Goal: Task Accomplishment & Management: Manage account settings

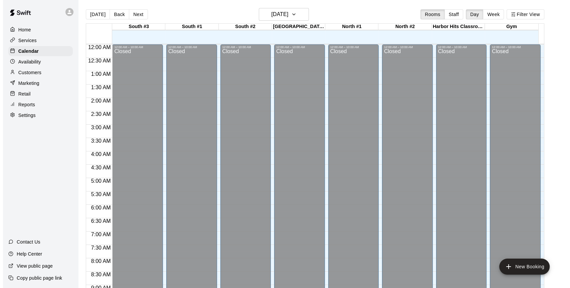
scroll to position [390, 0]
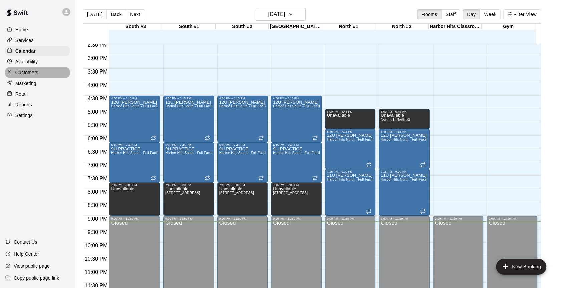
click at [32, 76] on p "Customers" at bounding box center [26, 72] width 23 height 7
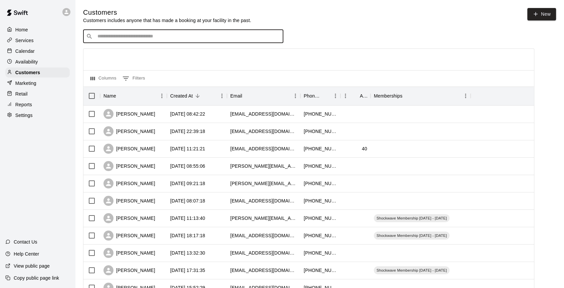
click at [125, 40] on input "Search customers by name or email" at bounding box center [187, 36] width 185 height 7
type input "*****"
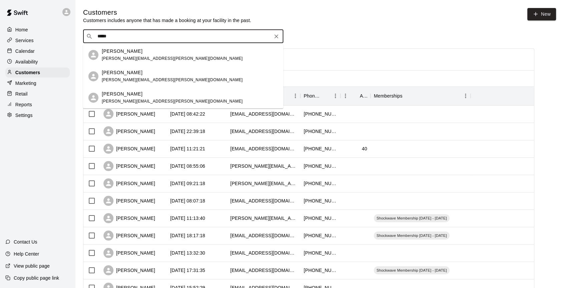
click at [127, 52] on p "[PERSON_NAME]" at bounding box center [122, 51] width 41 height 7
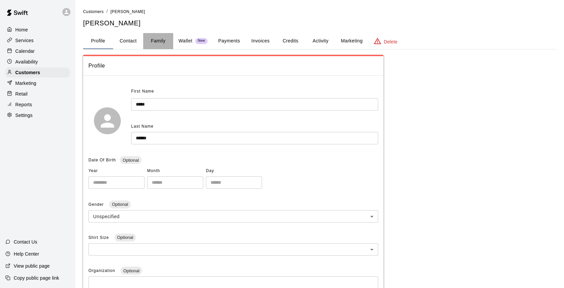
click at [163, 45] on button "Family" at bounding box center [158, 41] width 30 height 16
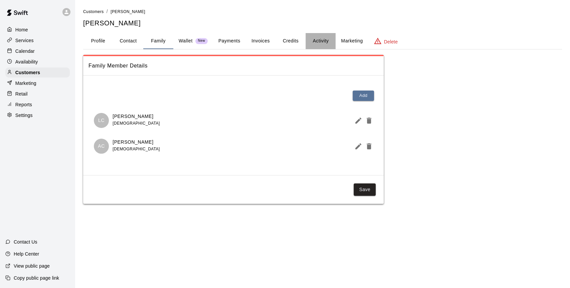
click at [320, 41] on button "Activity" at bounding box center [321, 41] width 30 height 16
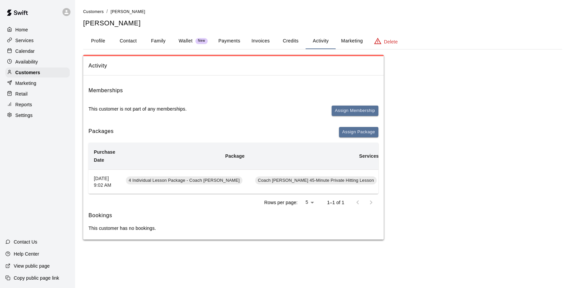
click at [33, 53] on p "Calendar" at bounding box center [24, 51] width 19 height 7
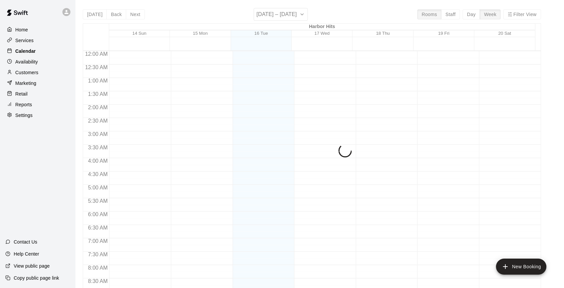
scroll to position [336, 0]
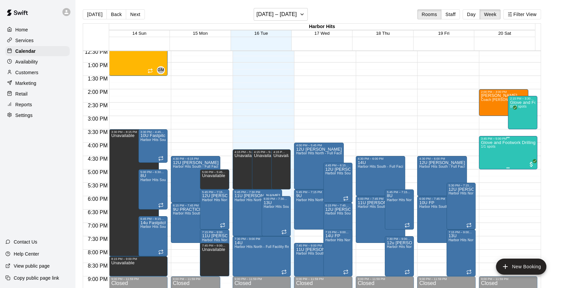
click at [491, 145] on div "Glove and Footwork Drilling Sessions - BASEBALL (Ages [DEMOGRAPHIC_DATA]) 1/1 s…" at bounding box center [508, 284] width 54 height 288
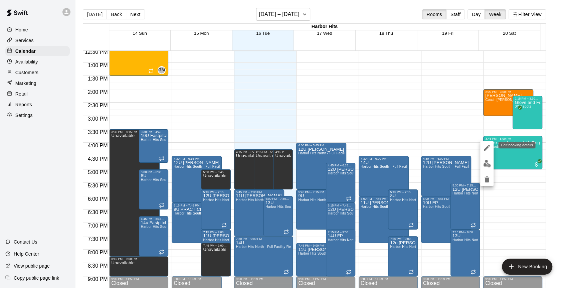
click at [486, 146] on icon "edit" at bounding box center [487, 148] width 8 height 8
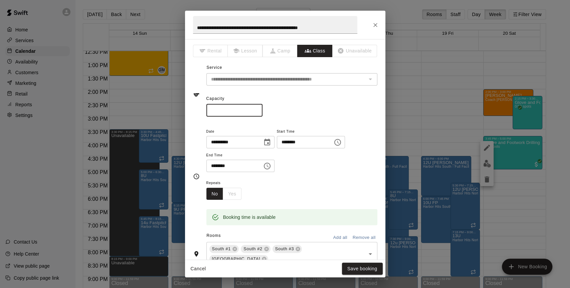
click at [262, 110] on input "*" at bounding box center [234, 110] width 56 height 12
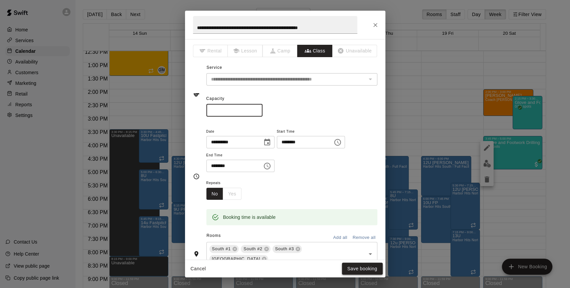
type input "**"
click at [349, 270] on button "Save booking" at bounding box center [362, 268] width 41 height 12
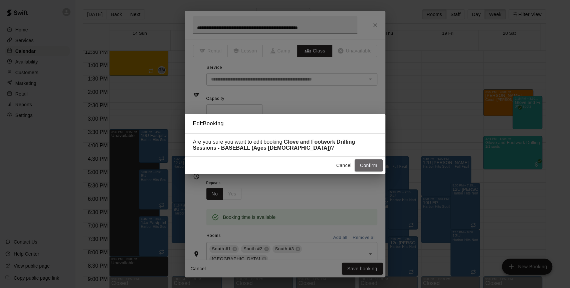
click at [363, 165] on button "Confirm" at bounding box center [369, 165] width 28 height 12
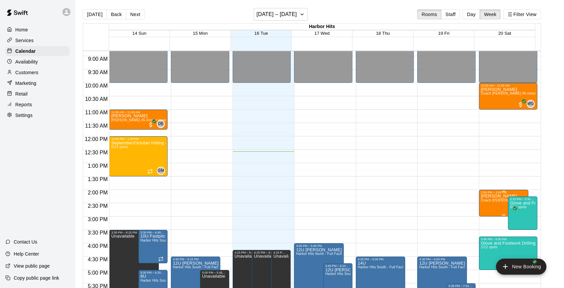
scroll to position [224, 0]
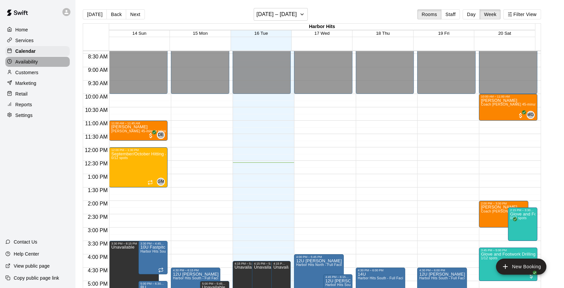
click at [26, 65] on p "Availability" at bounding box center [26, 61] width 23 height 7
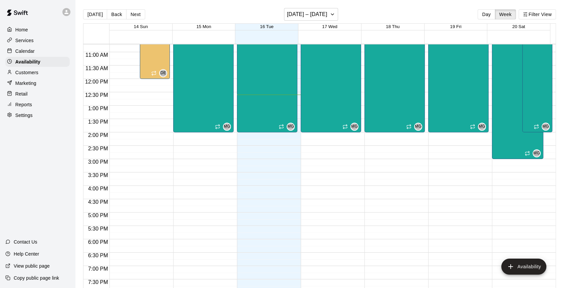
scroll to position [225, 0]
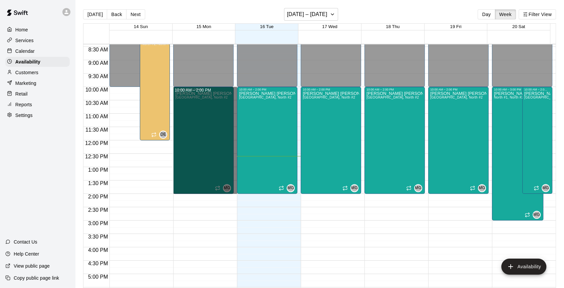
drag, startPoint x: 233, startPoint y: 89, endPoint x: 232, endPoint y: 190, distance: 100.8
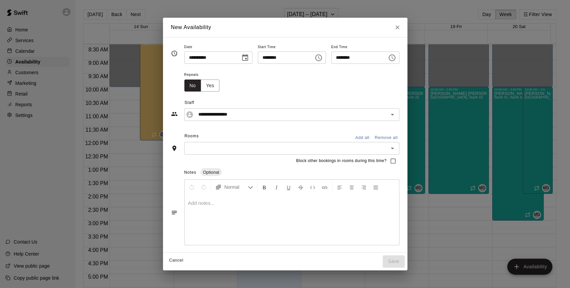
click at [293, 151] on input "text" at bounding box center [286, 148] width 200 height 8
click at [201, 129] on div "**********" at bounding box center [285, 145] width 228 height 204
click at [201, 84] on button "Yes" at bounding box center [210, 85] width 19 height 12
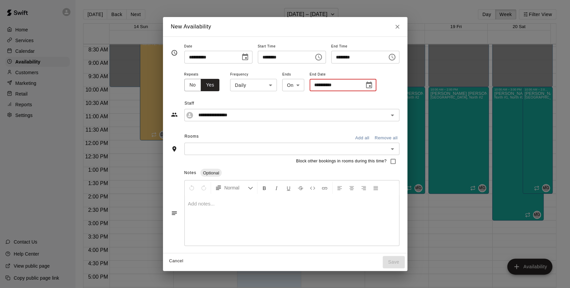
click at [316, 82] on input "**********" at bounding box center [335, 85] width 50 height 12
click at [365, 84] on icon "Choose date" at bounding box center [369, 85] width 8 height 8
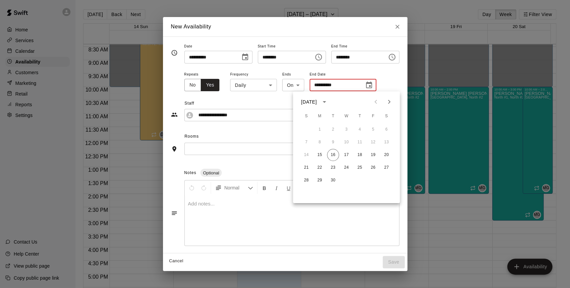
click at [388, 102] on icon "Next month" at bounding box center [389, 102] width 8 height 8
click at [387, 130] on button "4" at bounding box center [386, 130] width 12 height 12
type input "**********"
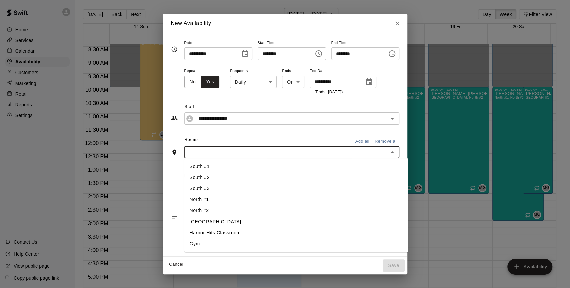
click at [254, 150] on input "text" at bounding box center [286, 152] width 200 height 8
click at [184, 200] on li "North #1" at bounding box center [307, 199] width 247 height 11
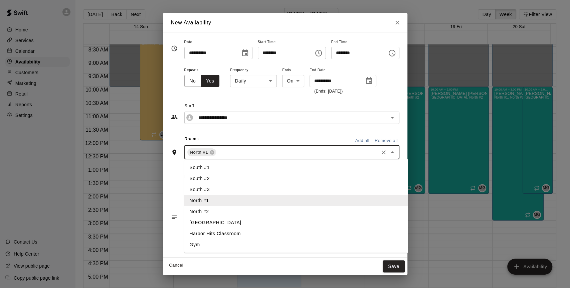
click at [186, 212] on li "North #2" at bounding box center [307, 211] width 247 height 11
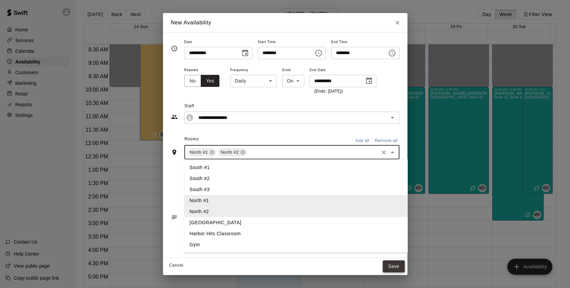
click at [405, 266] on button "Save" at bounding box center [394, 266] width 22 height 12
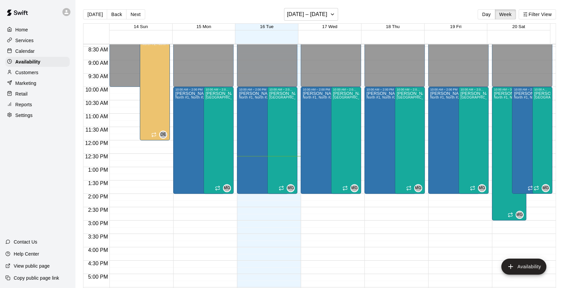
click at [26, 51] on p "Calendar" at bounding box center [24, 51] width 19 height 7
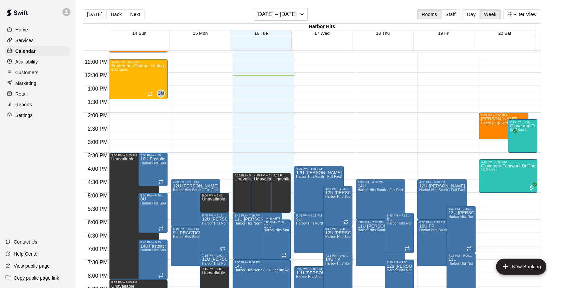
scroll to position [299, 0]
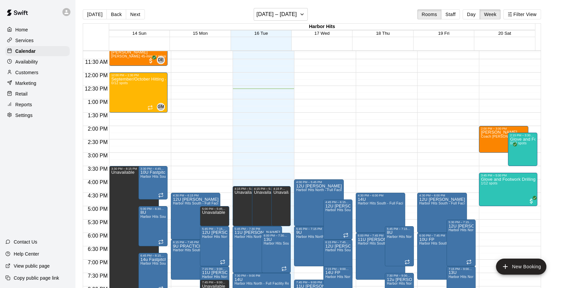
drag, startPoint x: 26, startPoint y: 62, endPoint x: 29, endPoint y: 64, distance: 3.6
click at [27, 62] on p "Availability" at bounding box center [26, 61] width 23 height 7
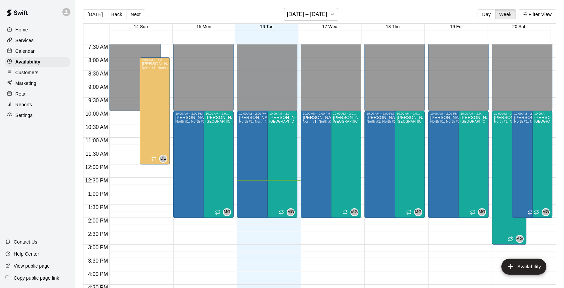
scroll to position [188, 0]
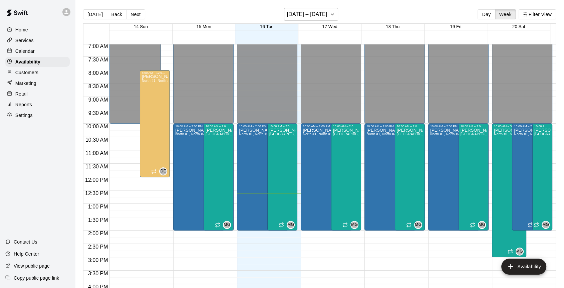
click at [23, 51] on p "Calendar" at bounding box center [24, 51] width 19 height 7
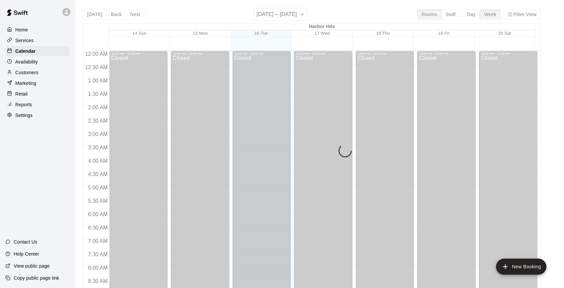
scroll to position [337, 0]
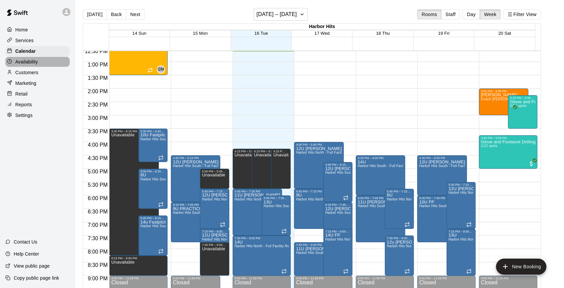
click at [32, 62] on p "Availability" at bounding box center [26, 61] width 23 height 7
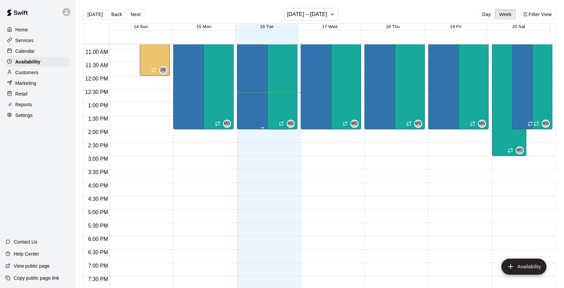
scroll to position [226, 0]
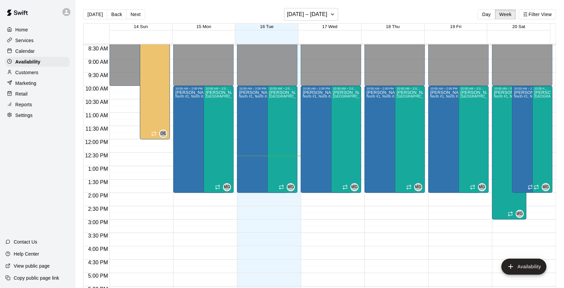
click at [134, 15] on button "Next" at bounding box center [135, 14] width 19 height 10
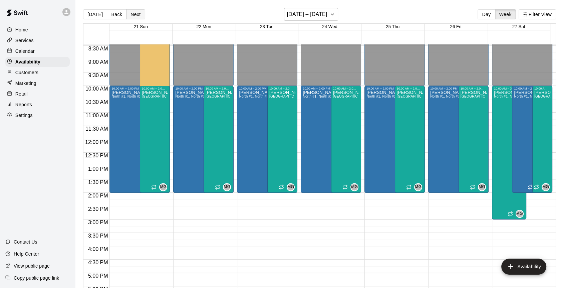
click at [134, 14] on button "Next" at bounding box center [135, 14] width 19 height 10
click at [118, 15] on button "Back" at bounding box center [117, 14] width 20 height 10
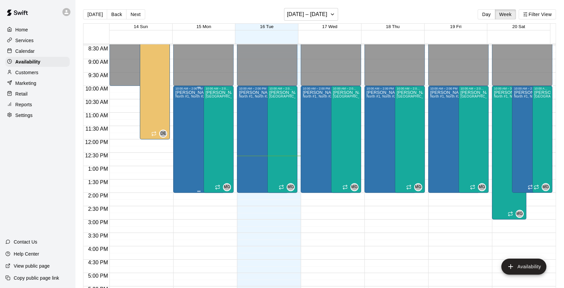
click at [184, 122] on div "[PERSON_NAME]* North #1, North #2" at bounding box center [194, 234] width 38 height 288
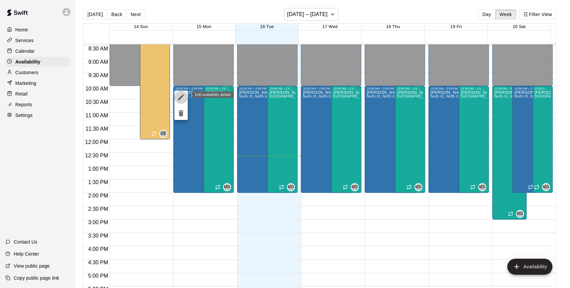
click at [181, 97] on icon "edit" at bounding box center [181, 97] width 6 height 6
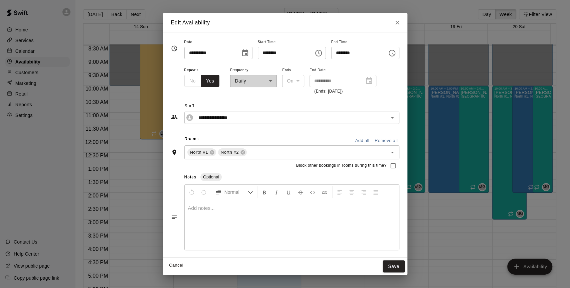
click at [184, 78] on div "No Yes" at bounding box center [201, 81] width 35 height 12
click at [401, 23] on icon "Close" at bounding box center [397, 22] width 7 height 7
type input "**********"
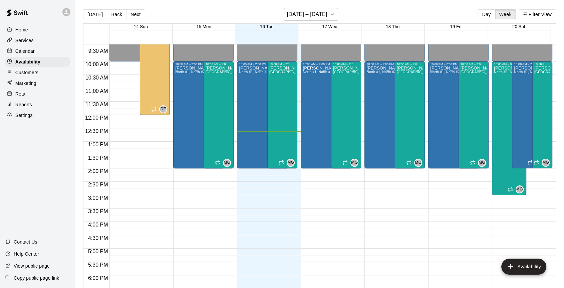
scroll to position [263, 0]
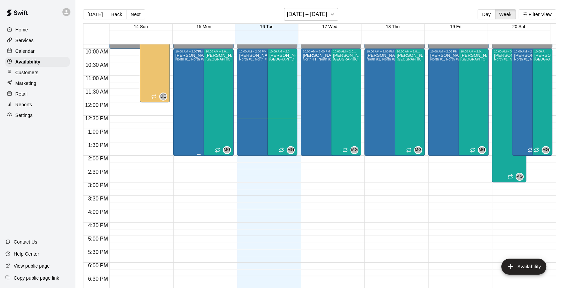
click at [188, 118] on div "[PERSON_NAME]* North #1, North #2" at bounding box center [194, 197] width 38 height 288
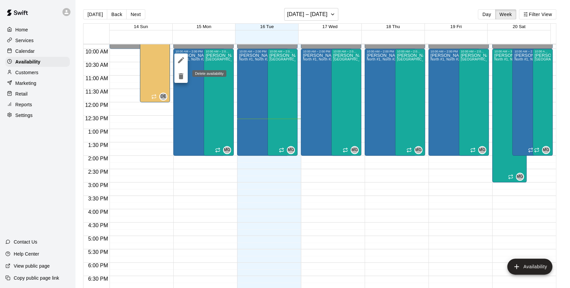
click at [180, 77] on icon "delete" at bounding box center [181, 76] width 5 height 6
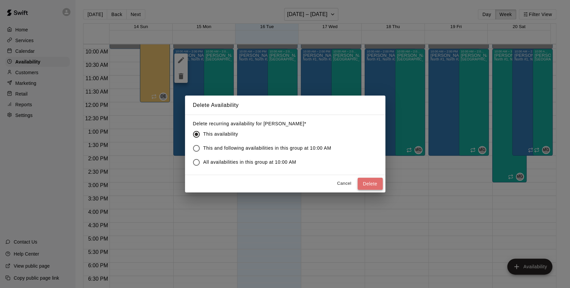
click at [370, 183] on button "Delete" at bounding box center [370, 184] width 25 height 12
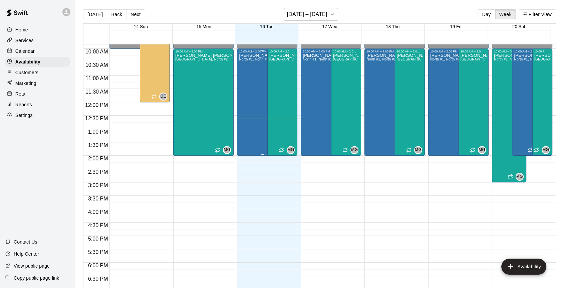
click at [255, 73] on div "[PERSON_NAME]* North #1, North #2" at bounding box center [258, 197] width 38 height 288
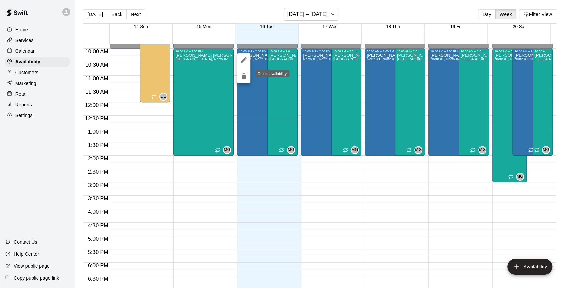
click at [242, 78] on icon "delete" at bounding box center [243, 76] width 5 height 6
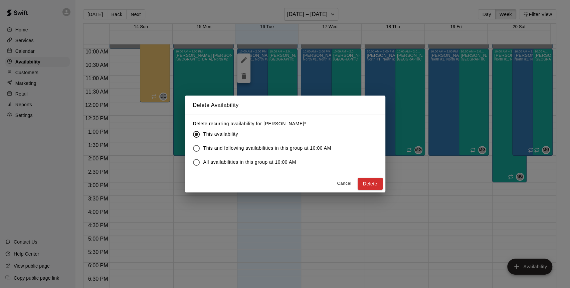
click at [253, 163] on span "All availabilities in this group at 10:00 AM" at bounding box center [249, 162] width 93 height 7
click at [362, 182] on button "Delete" at bounding box center [370, 184] width 25 height 12
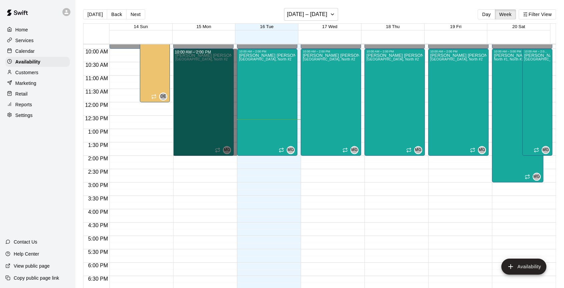
drag, startPoint x: 232, startPoint y: 54, endPoint x: 235, endPoint y: 152, distance: 97.9
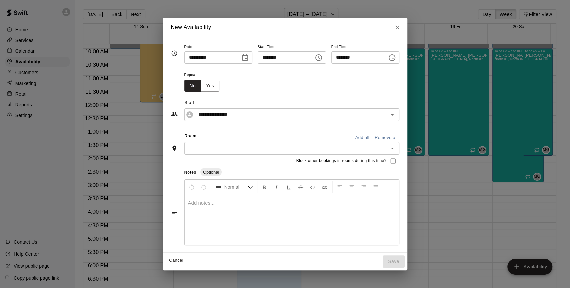
click at [403, 29] on button "Close" at bounding box center [397, 27] width 12 height 12
type input "**********"
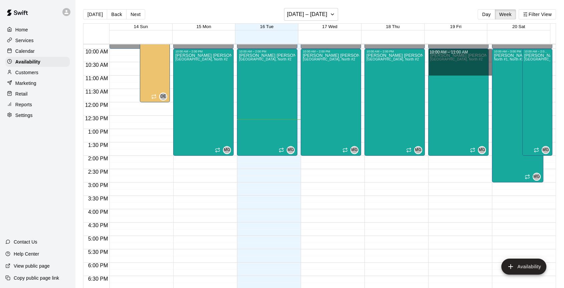
drag, startPoint x: 487, startPoint y: 51, endPoint x: 487, endPoint y: 70, distance: 18.7
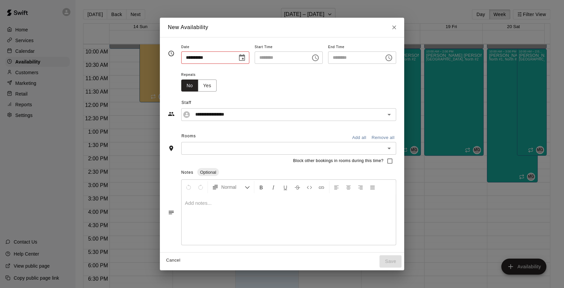
type input "**********"
type input "********"
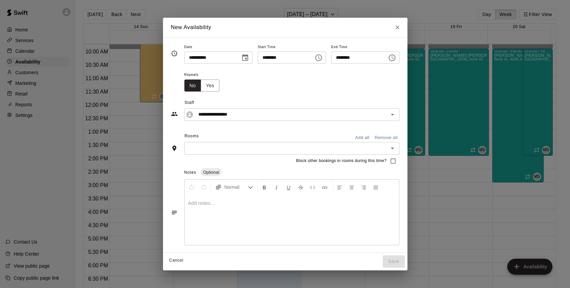
click at [401, 27] on icon "Close" at bounding box center [397, 27] width 7 height 7
type input "**********"
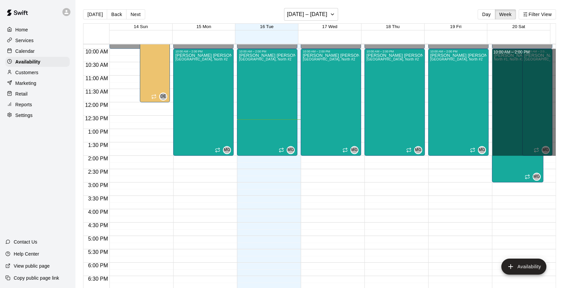
drag, startPoint x: 548, startPoint y: 49, endPoint x: 549, endPoint y: 153, distance: 104.5
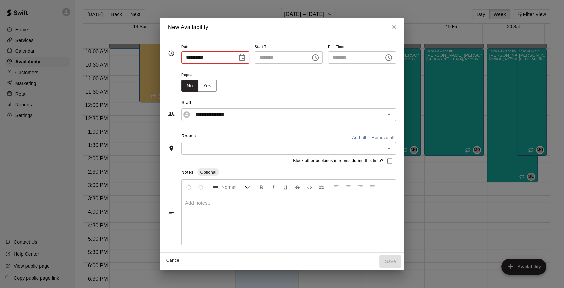
type input "**********"
type input "********"
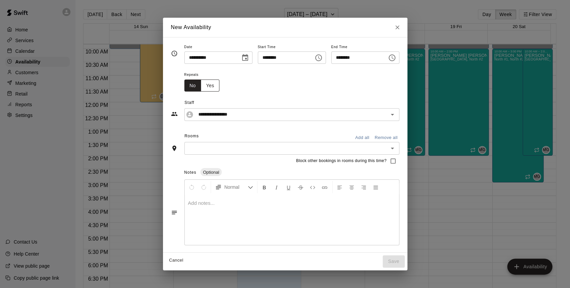
click at [201, 86] on button "Yes" at bounding box center [210, 85] width 19 height 12
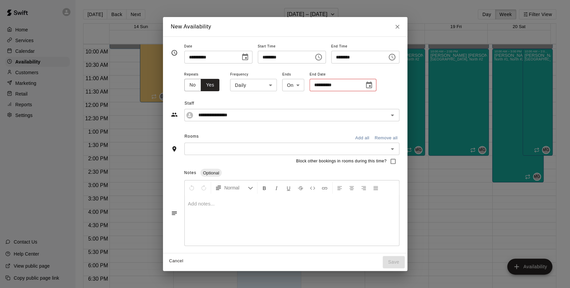
click at [255, 88] on body "Home Services Calendar Availability Customers Marketing Retail Reports Settings…" at bounding box center [285, 149] width 570 height 299
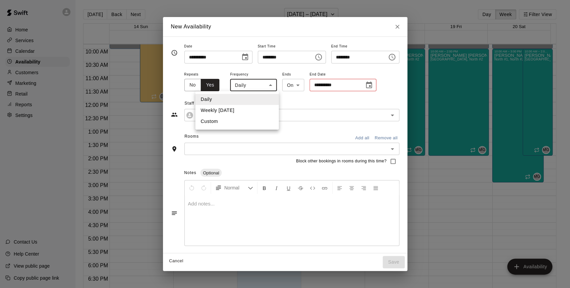
click at [246, 108] on li "Weekly [DATE]" at bounding box center [236, 110] width 83 height 11
type input "******"
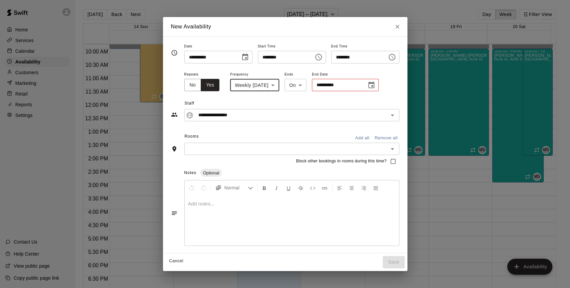
click at [367, 85] on icon "Choose date" at bounding box center [371, 85] width 8 height 8
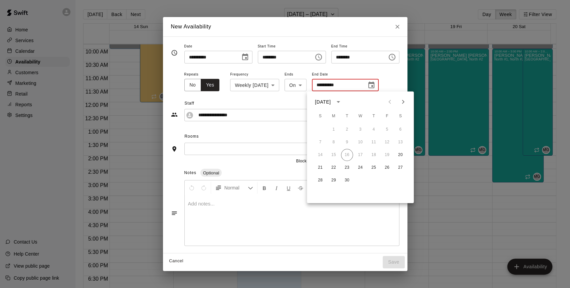
click at [405, 101] on icon "Next month" at bounding box center [403, 102] width 8 height 8
click at [401, 129] on button "4" at bounding box center [400, 130] width 12 height 12
type input "**********"
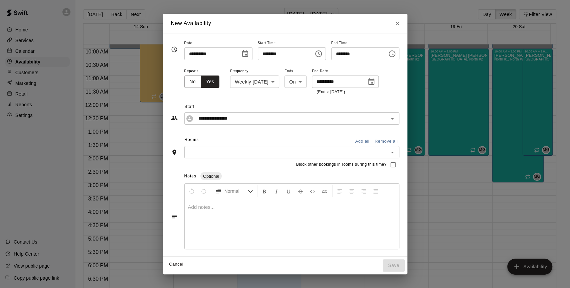
click at [253, 148] on input "text" at bounding box center [286, 152] width 200 height 8
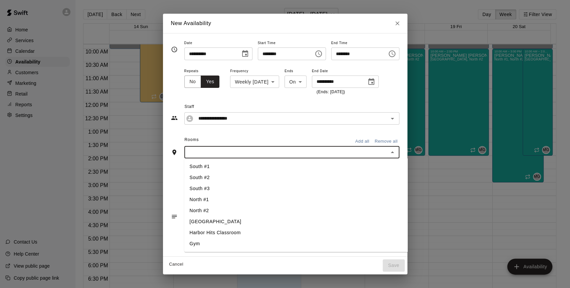
click at [189, 199] on li "North #1" at bounding box center [307, 199] width 247 height 11
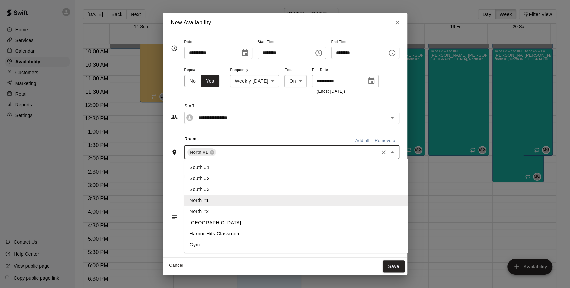
click at [190, 212] on li "North #2" at bounding box center [307, 211] width 247 height 11
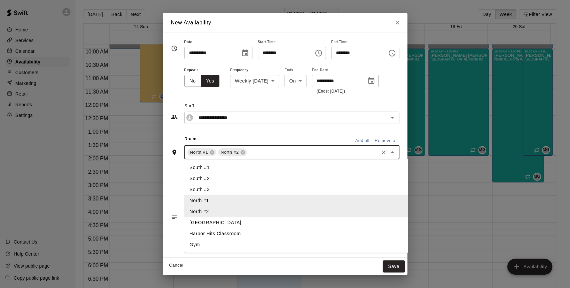
click at [184, 171] on li "South #1" at bounding box center [307, 167] width 247 height 11
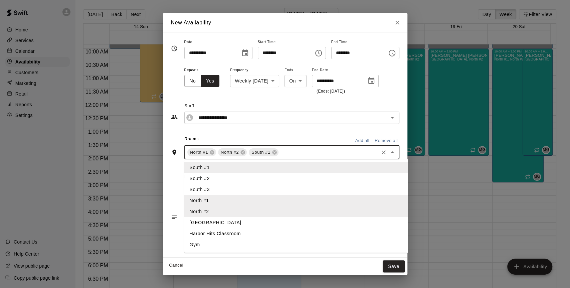
click at [185, 180] on li "South #2" at bounding box center [307, 178] width 247 height 11
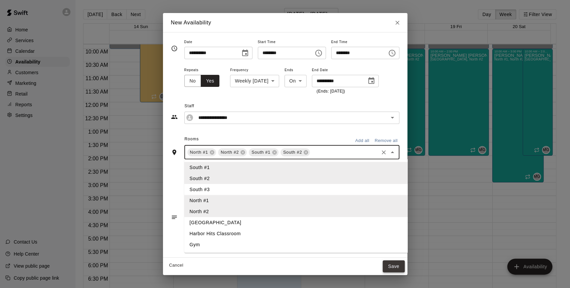
click at [405, 263] on button "Save" at bounding box center [394, 266] width 22 height 12
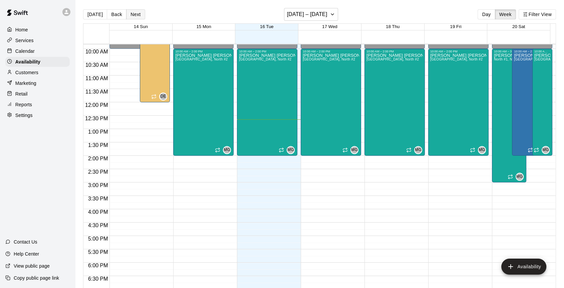
click at [129, 13] on button "Next" at bounding box center [135, 14] width 19 height 10
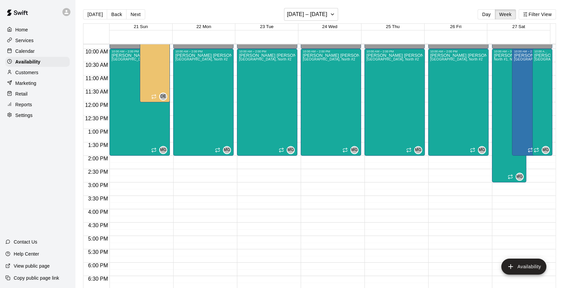
click at [31, 75] on p "Customers" at bounding box center [26, 72] width 23 height 7
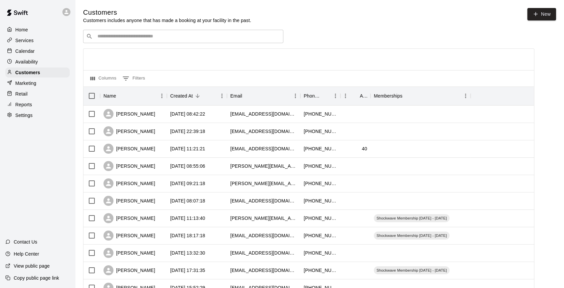
click at [113, 35] on input "Search customers by name or email" at bounding box center [187, 36] width 185 height 7
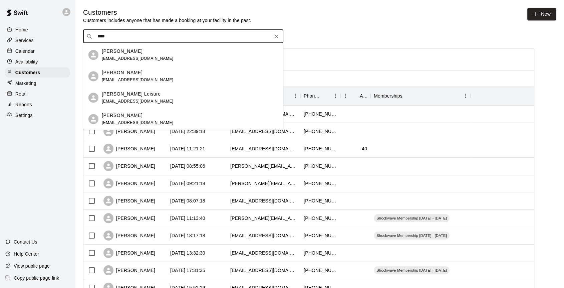
drag, startPoint x: 115, startPoint y: 37, endPoint x: 93, endPoint y: 36, distance: 21.7
click at [93, 36] on div "​ **** ​" at bounding box center [183, 36] width 200 height 13
type input "*"
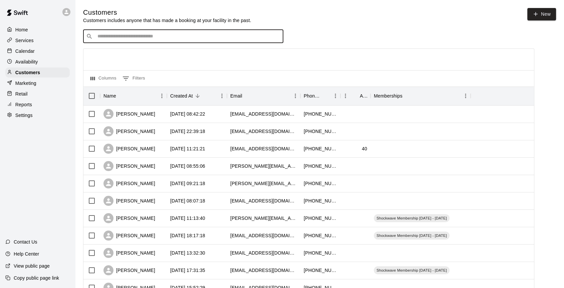
click at [179, 41] on div "​ ​" at bounding box center [183, 36] width 200 height 13
type input "****"
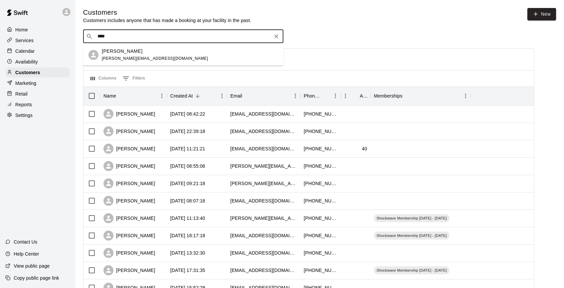
click at [120, 55] on div "[PERSON_NAME] [PERSON_NAME][EMAIL_ADDRESS][DOMAIN_NAME]" at bounding box center [155, 55] width 106 height 14
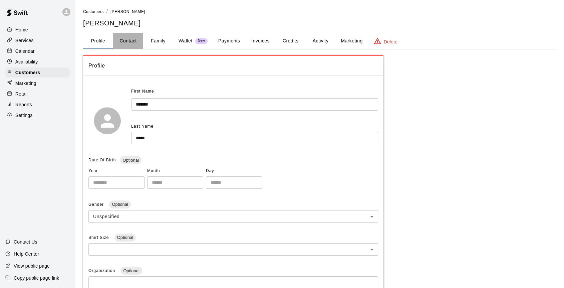
click at [135, 37] on button "Contact" at bounding box center [128, 41] width 30 height 16
select select "**"
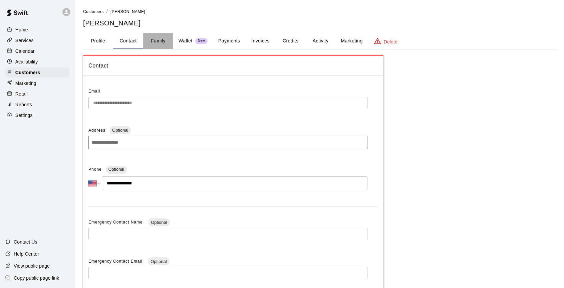
click at [160, 42] on button "Family" at bounding box center [158, 41] width 30 height 16
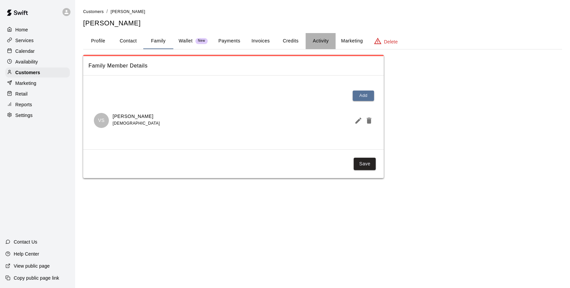
click at [318, 41] on button "Activity" at bounding box center [321, 41] width 30 height 16
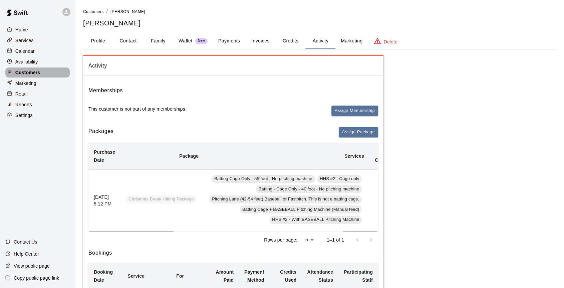
click at [24, 73] on p "Customers" at bounding box center [27, 72] width 25 height 7
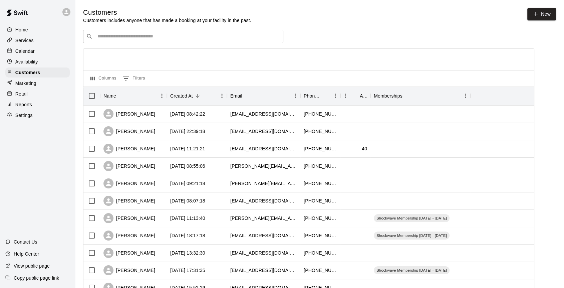
click at [104, 41] on div "​ ​" at bounding box center [183, 36] width 200 height 13
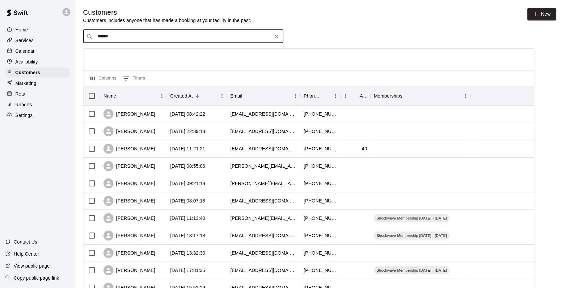
type input "******"
click at [127, 38] on input "******" at bounding box center [182, 36] width 175 height 7
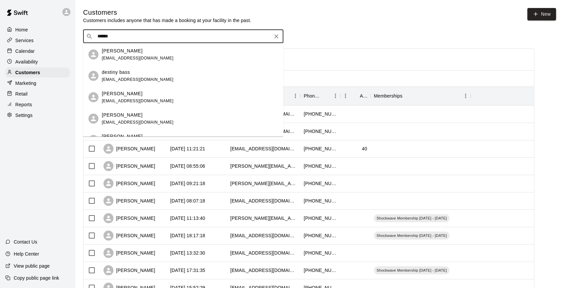
scroll to position [222, 0]
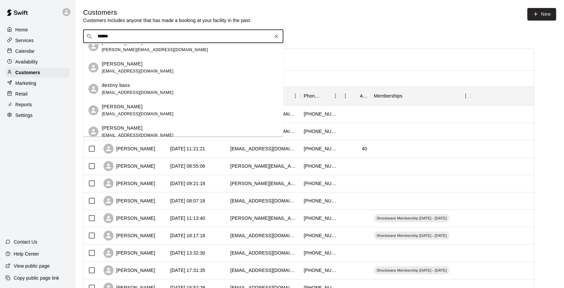
click at [116, 70] on span "[EMAIL_ADDRESS][DOMAIN_NAME]" at bounding box center [138, 71] width 72 height 5
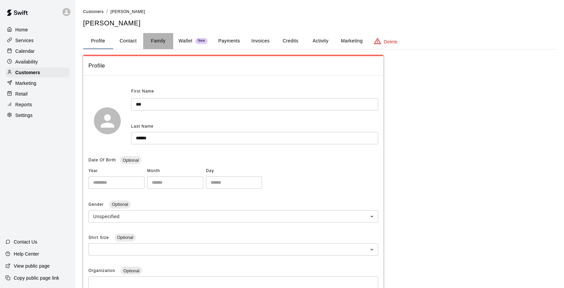
click at [155, 42] on button "Family" at bounding box center [158, 41] width 30 height 16
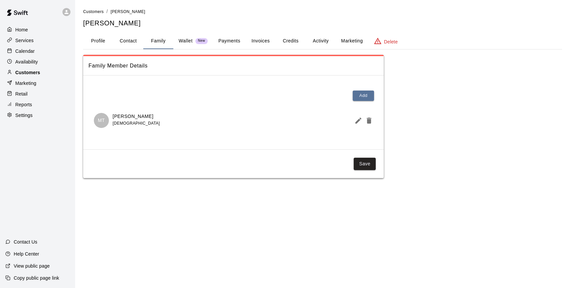
click at [22, 75] on p "Customers" at bounding box center [27, 72] width 25 height 7
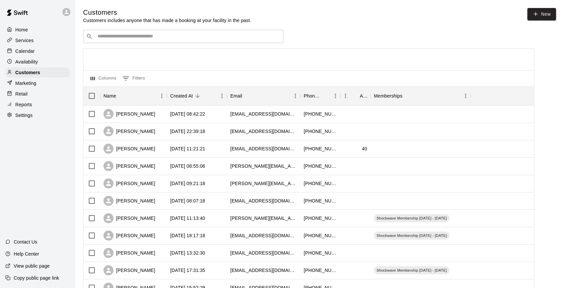
click at [32, 51] on p "Calendar" at bounding box center [24, 51] width 19 height 7
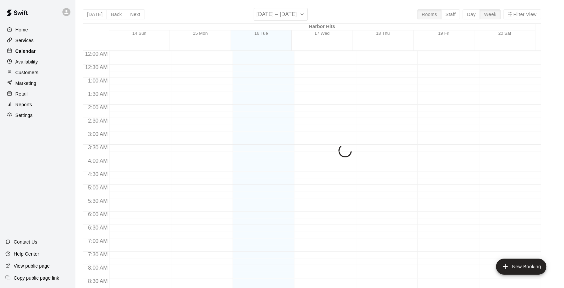
scroll to position [345, 0]
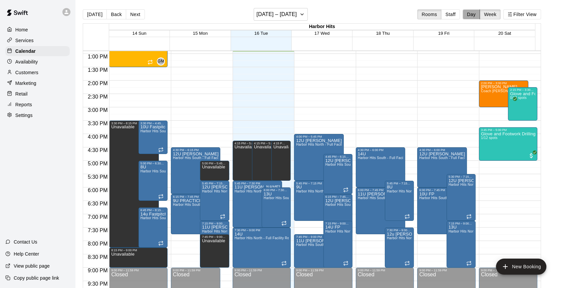
click at [478, 15] on button "Day" at bounding box center [471, 14] width 17 height 10
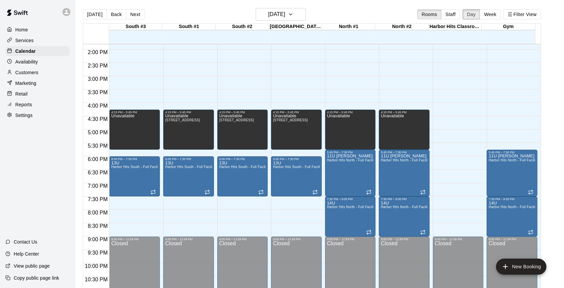
scroll to position [382, 0]
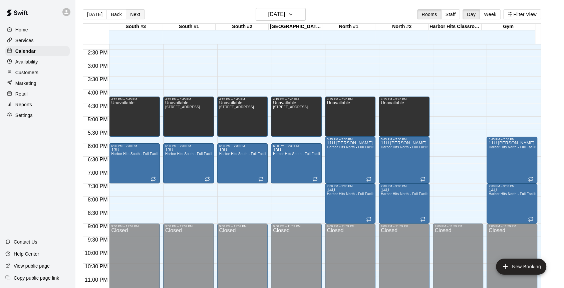
click at [130, 17] on button "Next" at bounding box center [135, 14] width 19 height 10
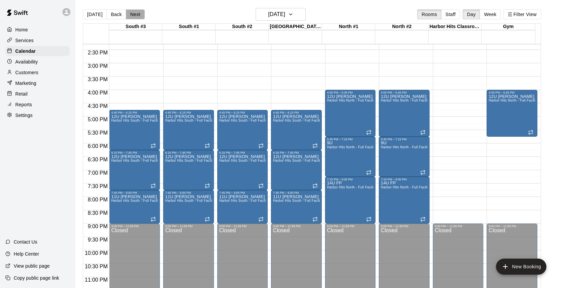
click at [130, 17] on button "Next" at bounding box center [135, 14] width 19 height 10
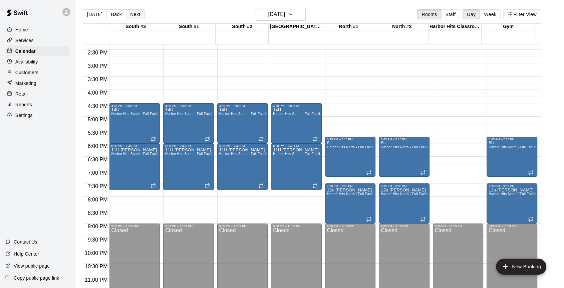
click at [130, 17] on button "Next" at bounding box center [135, 14] width 19 height 10
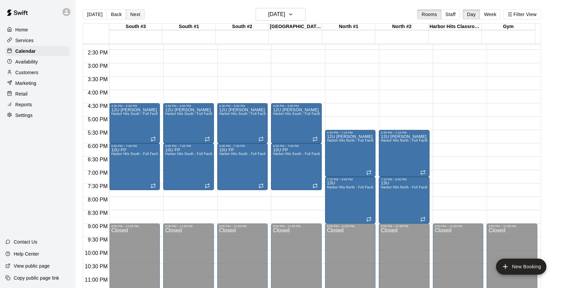
click at [138, 12] on button "Next" at bounding box center [135, 14] width 19 height 10
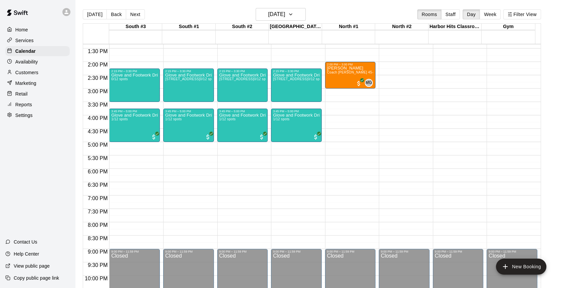
scroll to position [308, 0]
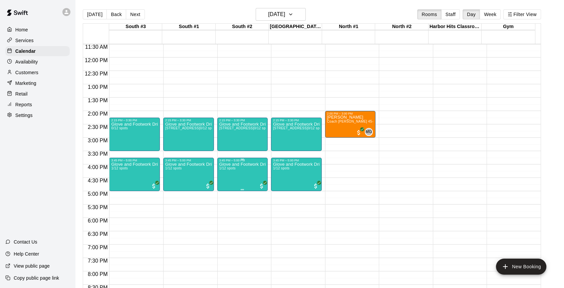
click at [243, 164] on p "Glove and Footwork Drilling Sessions - BASEBALL (Ages [DEMOGRAPHIC_DATA])" at bounding box center [242, 164] width 47 height 0
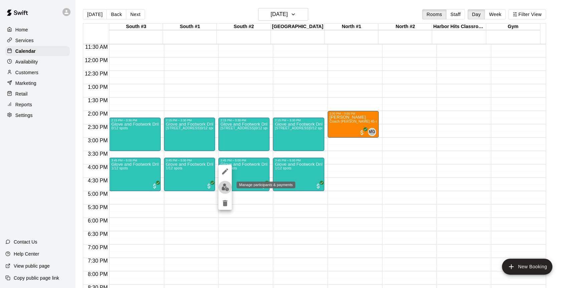
click at [223, 187] on img "edit" at bounding box center [225, 187] width 8 height 8
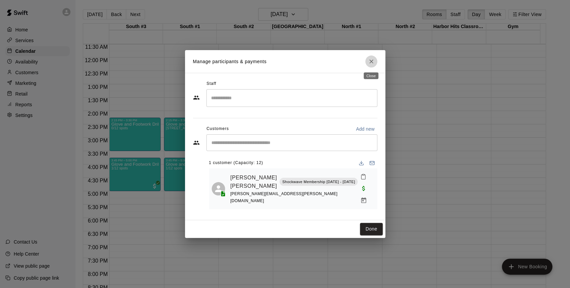
click at [370, 61] on icon "Close" at bounding box center [371, 61] width 7 height 7
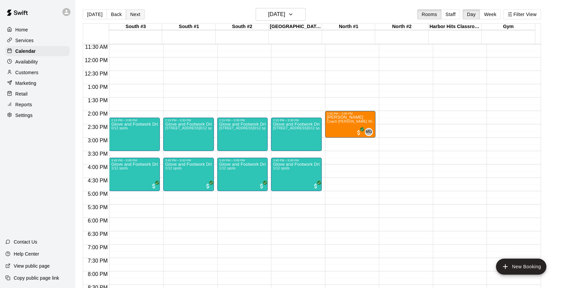
click at [134, 14] on button "Next" at bounding box center [135, 14] width 19 height 10
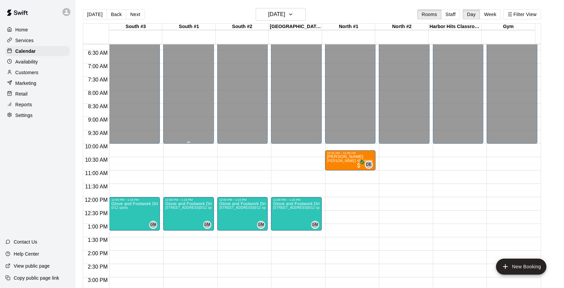
scroll to position [159, 0]
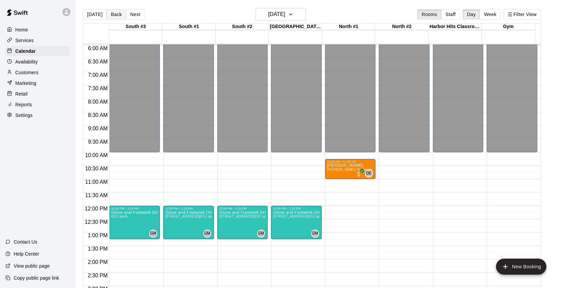
click at [116, 12] on button "Back" at bounding box center [117, 14] width 20 height 10
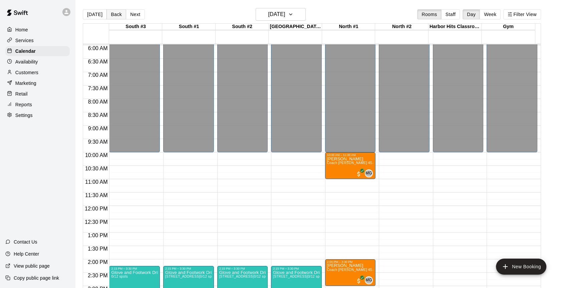
click at [116, 12] on button "Back" at bounding box center [117, 14] width 20 height 10
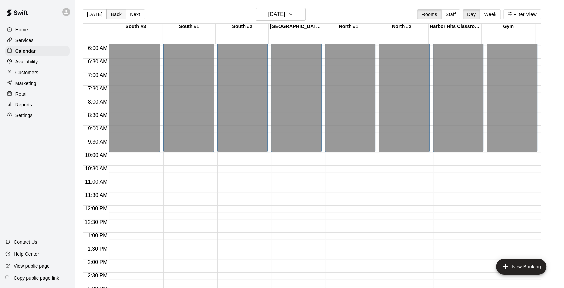
click at [116, 12] on button "Back" at bounding box center [117, 14] width 20 height 10
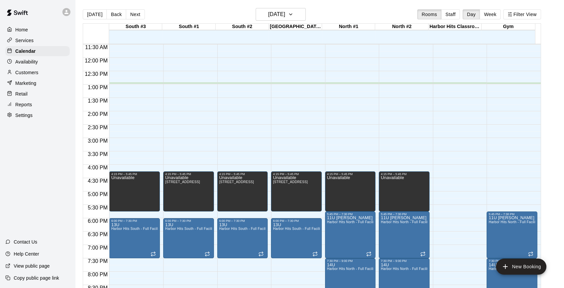
scroll to position [308, 0]
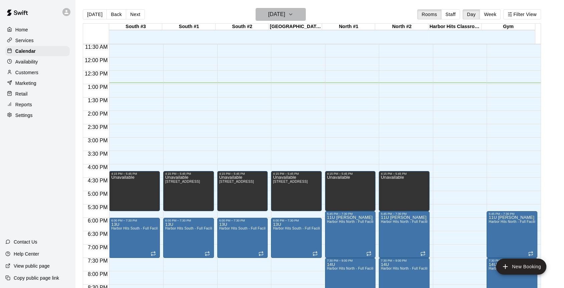
click at [306, 14] on button "[DATE]" at bounding box center [281, 14] width 50 height 13
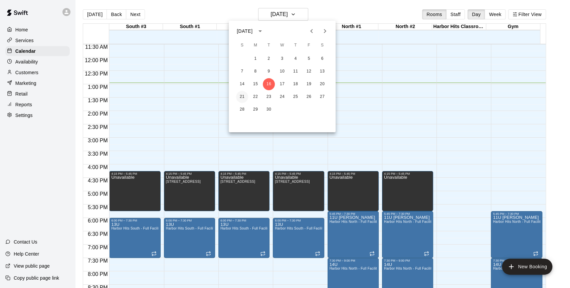
click at [244, 94] on button "21" at bounding box center [242, 97] width 12 height 12
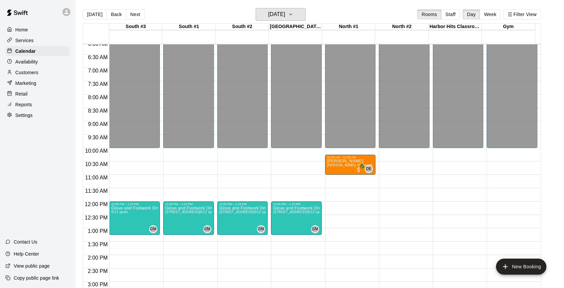
scroll to position [159, 0]
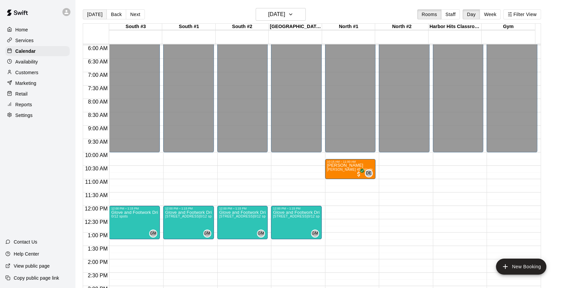
click at [92, 15] on button "[DATE]" at bounding box center [95, 14] width 24 height 10
